Goal: Task Accomplishment & Management: Complete application form

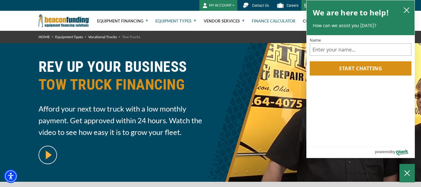
click at [272, 20] on link "Finance Calculator" at bounding box center [274, 21] width 44 height 20
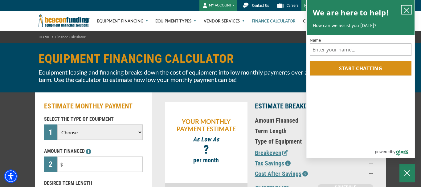
click at [406, 9] on icon "close chatbox" at bounding box center [406, 10] width 6 height 6
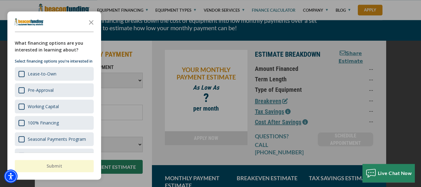
scroll to position [52, 0]
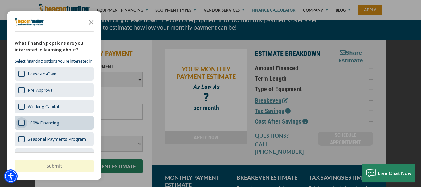
click at [20, 124] on div "Survey" at bounding box center [21, 123] width 6 height 6
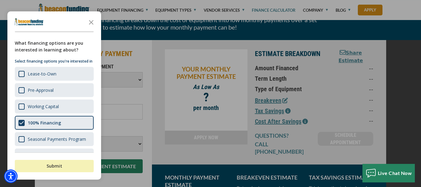
click at [53, 164] on button "Submit" at bounding box center [54, 166] width 79 height 12
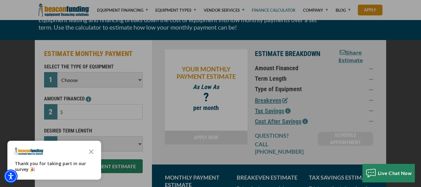
click at [136, 77] on div "button" at bounding box center [210, 93] width 421 height 187
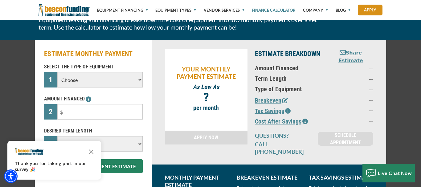
click at [57, 72] on select "Choose Backhoe Boom/Bucket Truck Chipper Commercial Mower Crane DTG/DTF Printin…" at bounding box center [99, 79] width 85 height 15
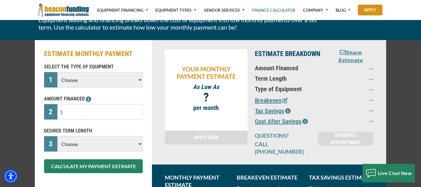
select select "5"
click option "Tow Truck" at bounding box center [0, 0] width 0 height 0
click at [117, 112] on input "text" at bounding box center [99, 111] width 85 height 15
type input "$132,000"
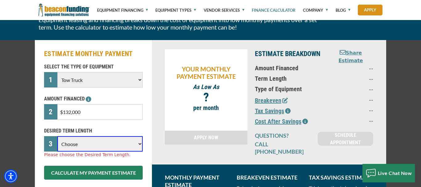
click at [57, 136] on select "Choose 36 Months 48 Months 60 Months 72 Months" at bounding box center [99, 143] width 85 height 15
select select "72"
click option "72 Months" at bounding box center [0, 0] width 0 height 0
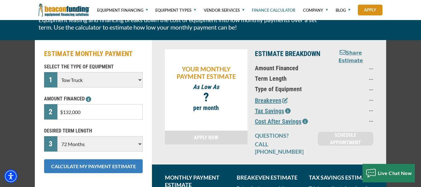
click at [111, 164] on button "CALCULATE MY PAYMENT ESTIMATE" at bounding box center [93, 166] width 99 height 14
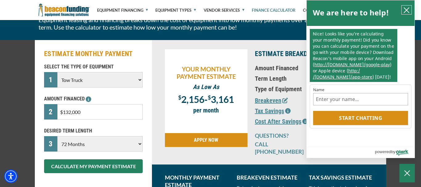
click at [402, 10] on button "close chatbox" at bounding box center [406, 10] width 10 height 9
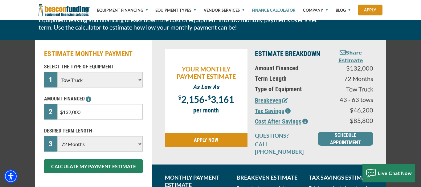
click at [216, 143] on link "APPLY NOW" at bounding box center [206, 140] width 83 height 14
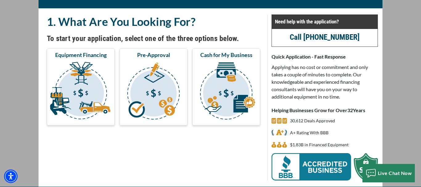
scroll to position [36, 0]
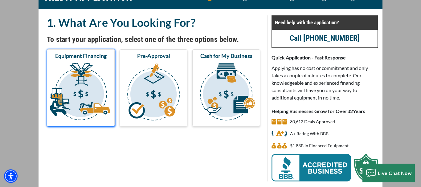
click at [79, 61] on button "Equipment Financing" at bounding box center [81, 87] width 68 height 77
click at [72, 75] on img "submit" at bounding box center [80, 93] width 65 height 62
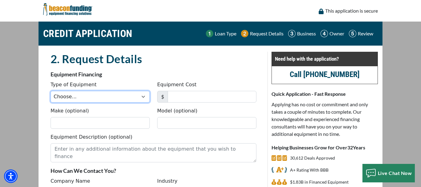
click at [50, 91] on select "Choose... Backhoe Boom/Bucket Truck Chipper Commercial Mower Crane DTG/DTF Prin…" at bounding box center [99, 97] width 99 height 12
select select "5"
click option "Tow Truck" at bounding box center [0, 0] width 0 height 0
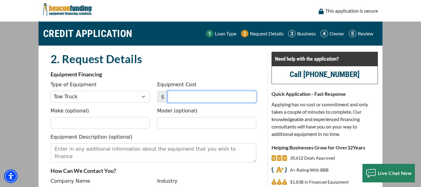
click at [183, 98] on input "Equipment Cost" at bounding box center [211, 97] width 89 height 12
type input "132,000"
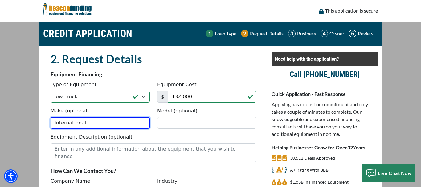
type input "International"
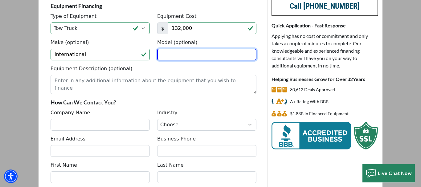
scroll to position [82, 0]
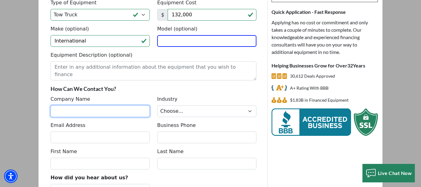
click at [119, 111] on input "Company Name" at bounding box center [99, 111] width 99 height 12
type input "Shark Partners LLC"
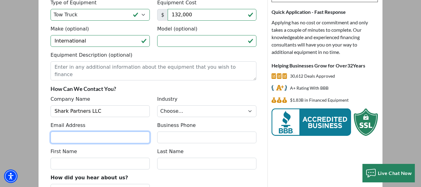
type input "[EMAIL_ADDRESS][DOMAIN_NAME]"
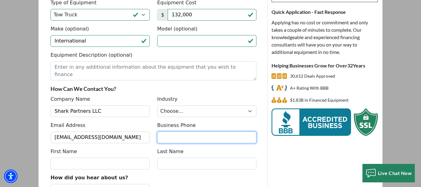
type input "9173868233"
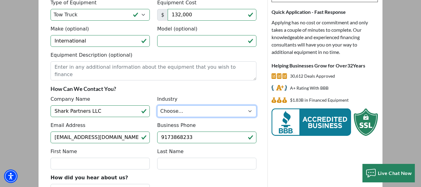
click at [157, 105] on select "Choose... Towing Landscape/Hardscape Decorated Apparel Septic Light Constructio…" at bounding box center [206, 111] width 99 height 12
select select "1"
click option "Towing" at bounding box center [0, 0] width 0 height 0
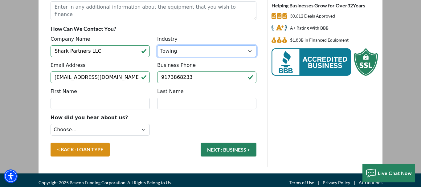
scroll to position [147, 0]
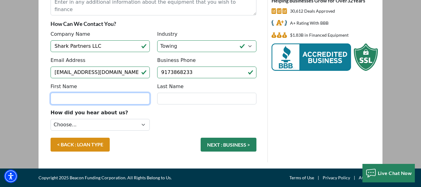
click at [125, 101] on input "First Name" at bounding box center [99, 99] width 99 height 12
type input "[PERSON_NAME]"
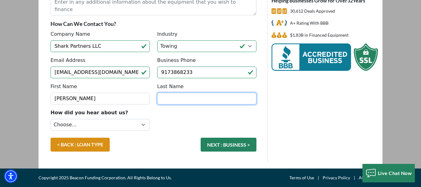
type input "[PERSON_NAME]"
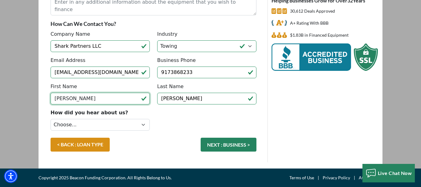
type input "[PERSON_NAME]"
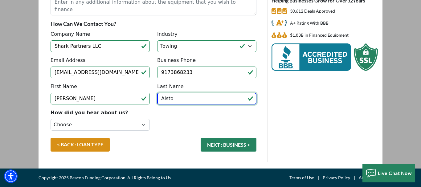
type input "[PERSON_NAME]"
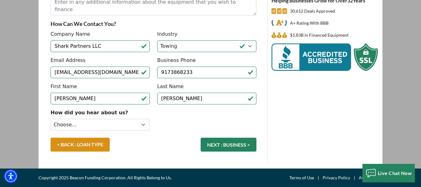
click at [289, 111] on div "Need help with the application? Call (847) 897-2499 Quick Application - Fast Re…" at bounding box center [324, 33] width 114 height 257
click at [220, 143] on button "NEXT : BUSINESS >" at bounding box center [228, 145] width 56 height 14
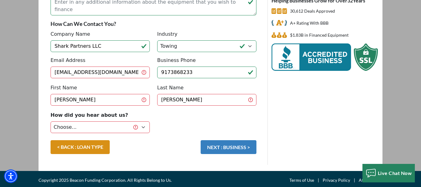
scroll to position [144, 0]
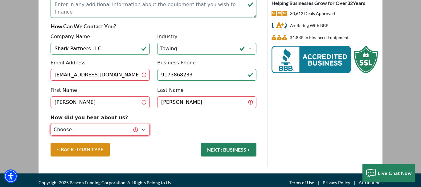
click at [50, 124] on select "Choose... Internet Search Vendor Referral Word of Mouth Client Referral Email E…" at bounding box center [99, 130] width 99 height 12
select select "5"
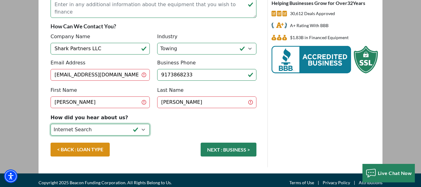
click option "Internet Search" at bounding box center [0, 0] width 0 height 0
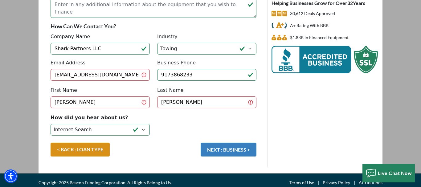
click at [230, 148] on button "NEXT : BUSINESS >" at bounding box center [228, 150] width 56 height 14
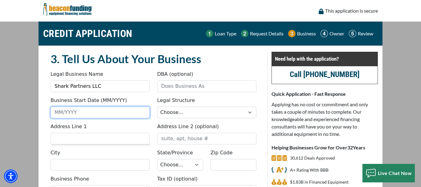
click at [127, 107] on input "Business Start Date (MM/YYYY)" at bounding box center [99, 113] width 99 height 12
type input "12/2007"
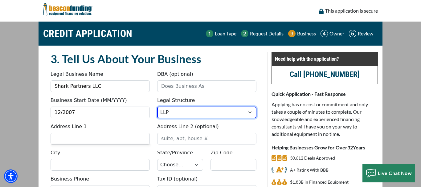
select select "2"
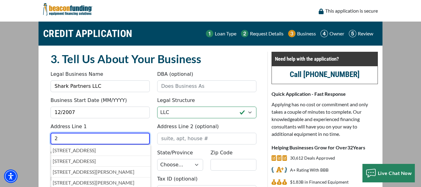
type input "2"
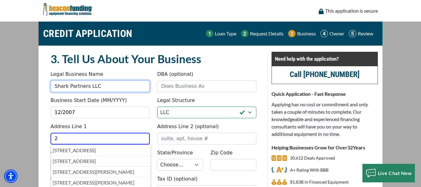
type input "The Republic I LLC"
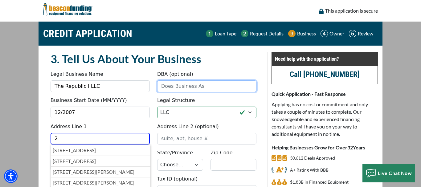
type input "The Republic I LLC"
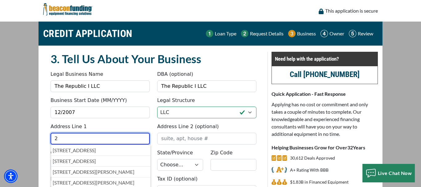
type input "2112 Randleman Road"
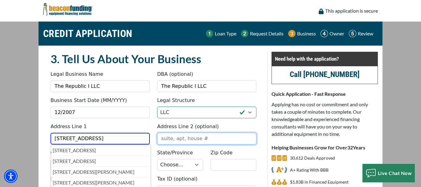
type input "Suite 200"
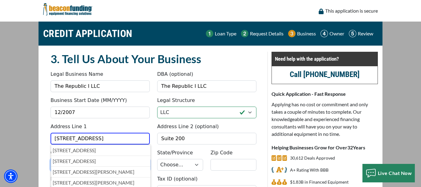
type input "Greensboro"
select select "35"
type input "27406"
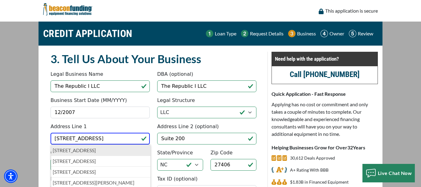
click at [142, 150] on p "2112 Randleman Road, Greensboro, NC, USA" at bounding box center [101, 150] width 96 height 7
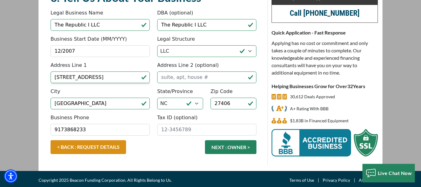
scroll to position [64, 0]
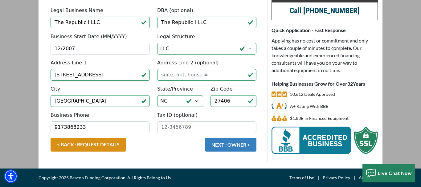
click at [238, 142] on button "NEXT : OWNER >" at bounding box center [230, 145] width 51 height 14
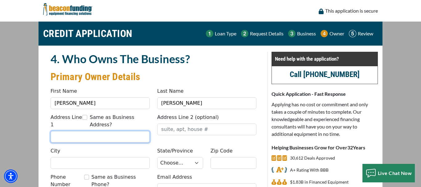
click at [130, 131] on input "Address Line 1" at bounding box center [99, 137] width 99 height 12
type input "409 E WInmore Ave"
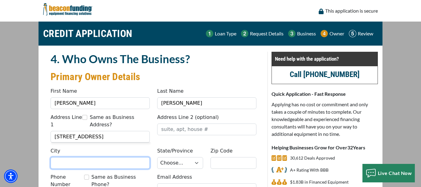
type input "[GEOGRAPHIC_DATA]"
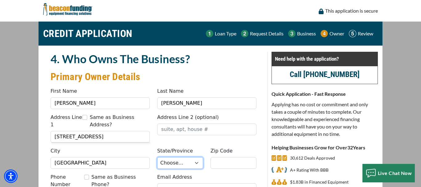
select select "35"
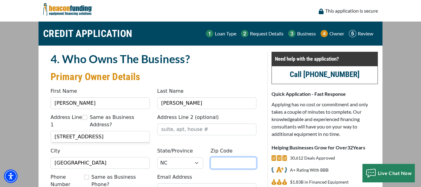
type input "27516"
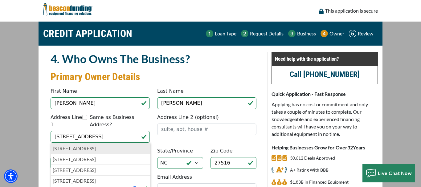
click at [142, 145] on p "409 East Winmore Avenue, Chapel Hill, NC, USA" at bounding box center [101, 148] width 96 height 7
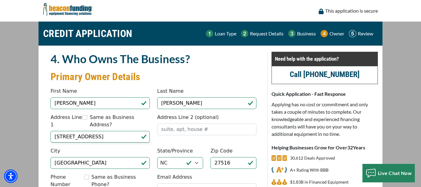
type input "409 East Winmore Avenue"
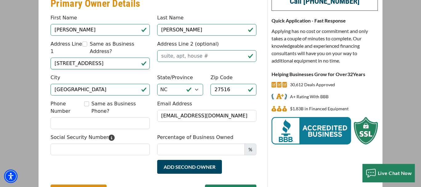
scroll to position [74, 0]
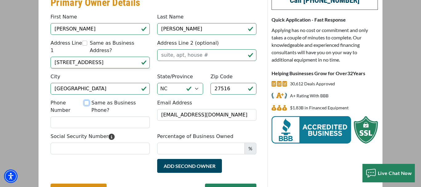
click at [89, 100] on input "Same as Business Phone?" at bounding box center [86, 102] width 5 height 5
checkbox input "true"
type input "9173868233"
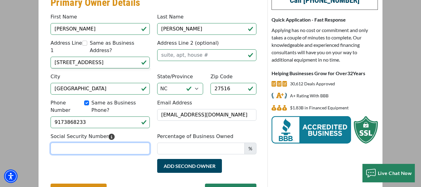
click at [136, 143] on input "Social Security Number" at bounding box center [99, 149] width 99 height 12
type input "242-13-1389"
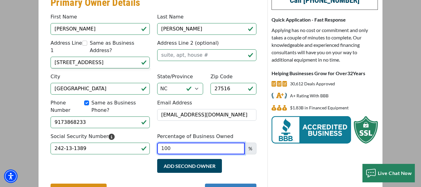
type input "100"
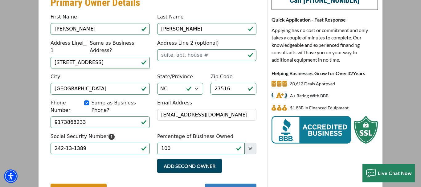
click at [221, 184] on button "NEXT : REVIEW >" at bounding box center [230, 191] width 51 height 14
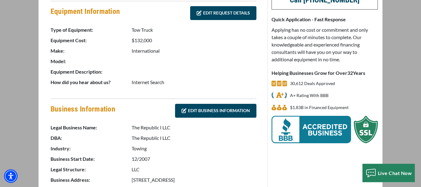
scroll to position [54, 0]
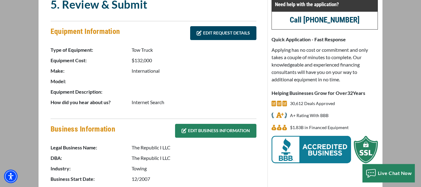
click at [236, 124] on link "EDIT BUSINESS INFORMATION" at bounding box center [215, 131] width 81 height 14
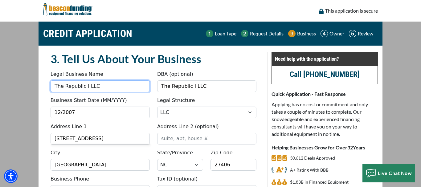
drag, startPoint x: 112, startPoint y: 85, endPoint x: 43, endPoint y: 89, distance: 69.1
click at [43, 89] on div "3. Tell Us About Your Business Something went wrong, please try again. Legal Bu…" at bounding box center [153, 139] width 228 height 174
type input "T"
type input "shark Partners LLC"
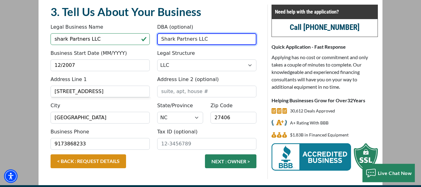
scroll to position [64, 0]
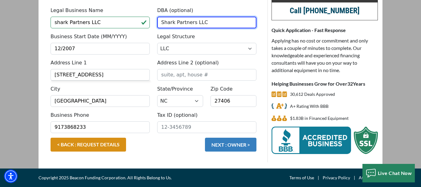
type input "Shark Partners LLC"
click at [230, 142] on button "NEXT : OWNER >" at bounding box center [230, 145] width 51 height 14
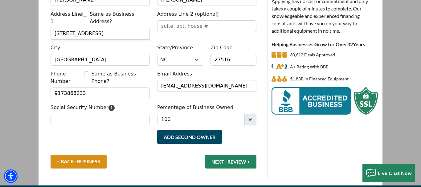
scroll to position [106, 0]
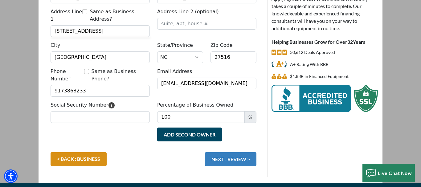
click at [242, 152] on button "NEXT : REVIEW >" at bounding box center [230, 159] width 51 height 14
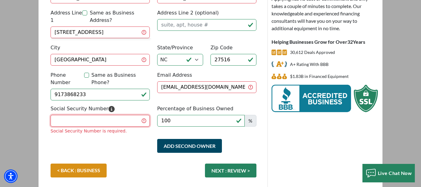
click at [121, 115] on input "Social Security Number" at bounding box center [99, 121] width 99 height 12
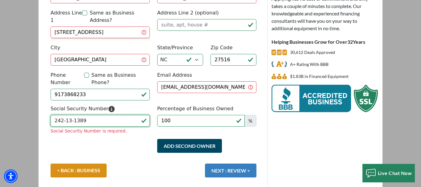
type input "242-13-1389"
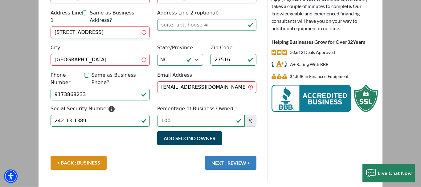
click at [226, 156] on div "< BACK : BUSINESS NEXT : REVIEW >" at bounding box center [153, 166] width 213 height 20
click at [226, 156] on button "NEXT : REVIEW >" at bounding box center [230, 163] width 51 height 14
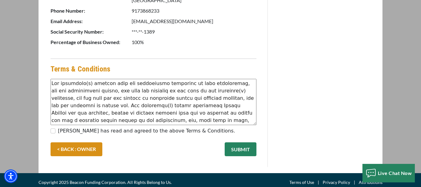
scroll to position [366, 0]
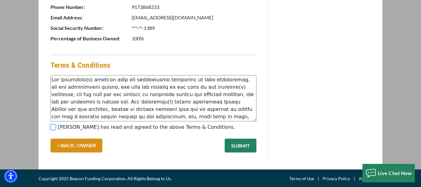
click at [54, 128] on input "[PERSON_NAME] has read and agreed to the above Terms & Conditions." at bounding box center [52, 127] width 5 height 5
checkbox input "true"
click at [243, 140] on button "SUBMIT" at bounding box center [240, 146] width 32 height 14
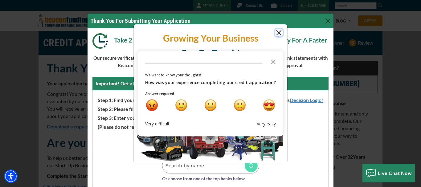
click at [278, 32] on button "Close" at bounding box center [278, 32] width 7 height 7
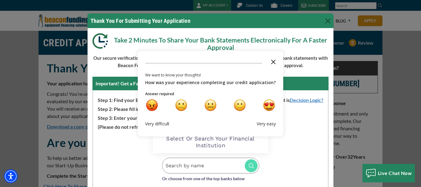
click at [271, 61] on icon "Close the survey" at bounding box center [273, 61] width 12 height 12
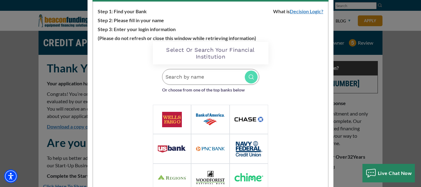
scroll to position [90, 0]
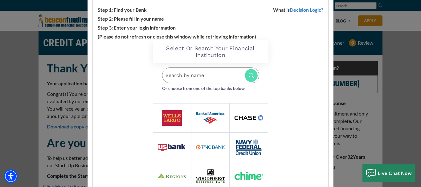
click at [251, 116] on img at bounding box center [248, 117] width 29 height 5
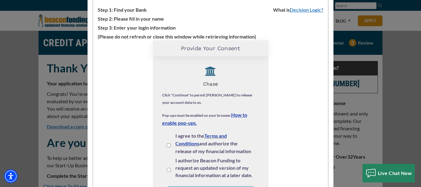
click at [244, 114] on link "How to enable pop-ups." at bounding box center [204, 119] width 85 height 14
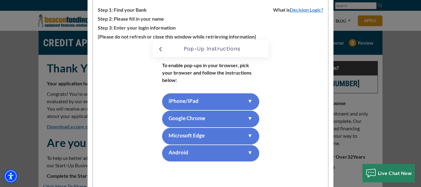
click at [159, 48] on img at bounding box center [160, 49] width 3 height 5
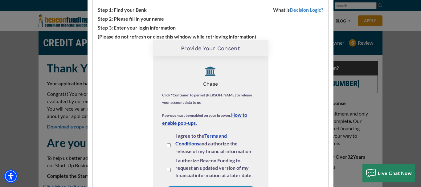
click at [168, 143] on div "I agree to the Terms and Conditions and authorize the release of my financial i…" at bounding box center [211, 144] width 88 height 25
click at [168, 146] on input "I agree to the Terms and Conditions and authorize the release of my financial i…" at bounding box center [169, 145] width 4 height 4
checkbox input "true"
click at [168, 170] on input "I authorize Beacon Funding to request an updated version of my financial inform…" at bounding box center [169, 170] width 4 height 4
checkbox input "true"
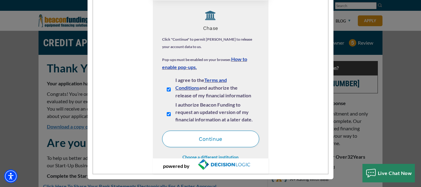
scroll to position [147, 0]
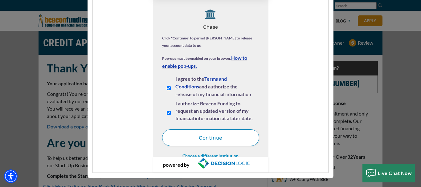
click at [214, 139] on button "Continue" at bounding box center [210, 137] width 97 height 17
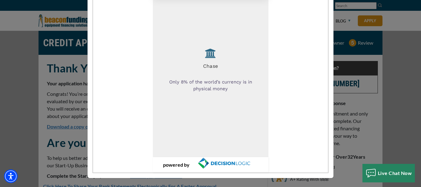
scroll to position [144, 0]
